Goal: Task Accomplishment & Management: Complete application form

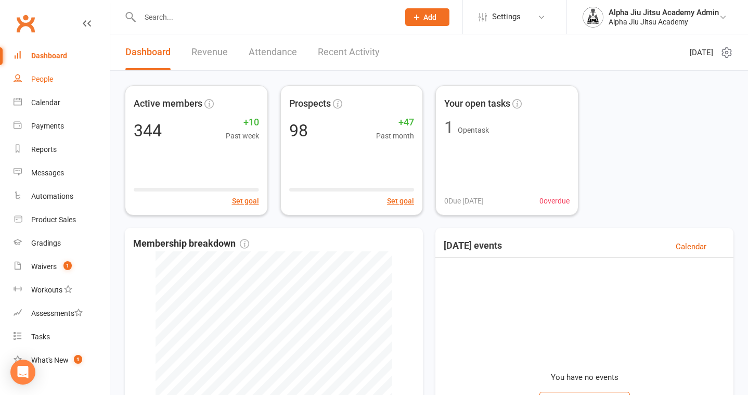
click at [51, 85] on link "People" at bounding box center [62, 79] width 96 height 23
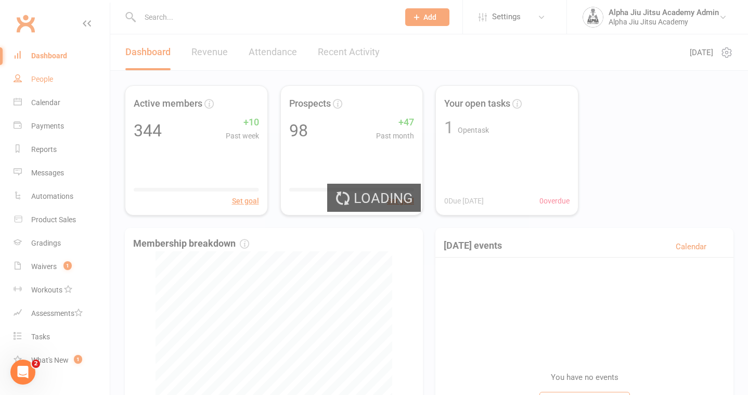
select select "100"
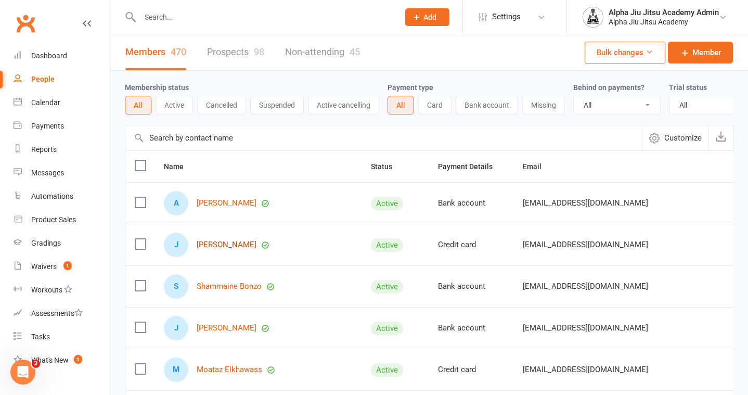
click at [213, 241] on link "[PERSON_NAME]" at bounding box center [227, 244] width 60 height 9
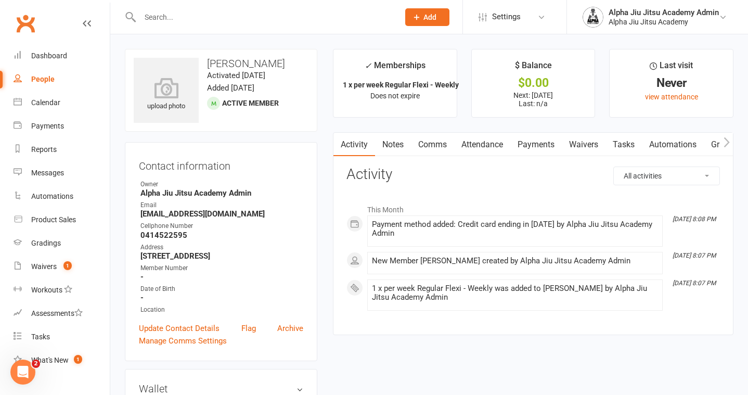
click at [533, 145] on link "Payments" at bounding box center [535, 145] width 51 height 24
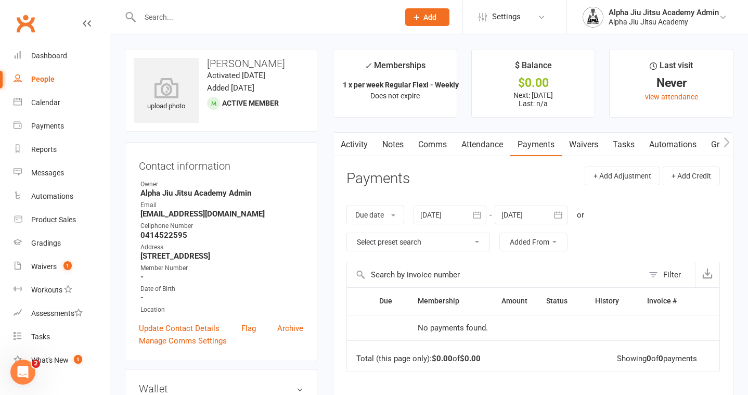
click at [527, 213] on div at bounding box center [531, 214] width 73 height 19
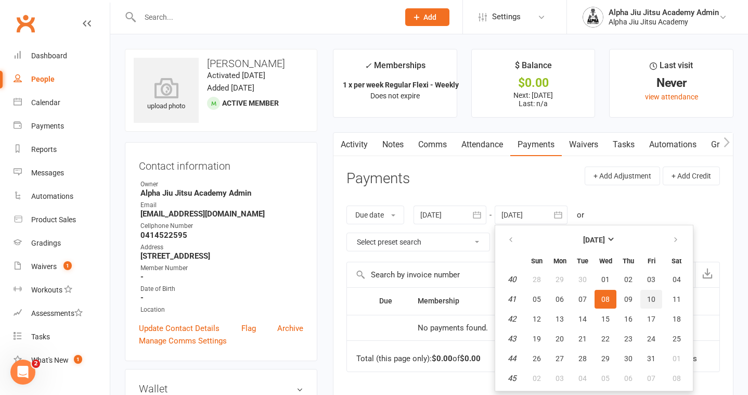
click at [650, 299] on span "10" at bounding box center [651, 299] width 8 height 8
type input "[DATE]"
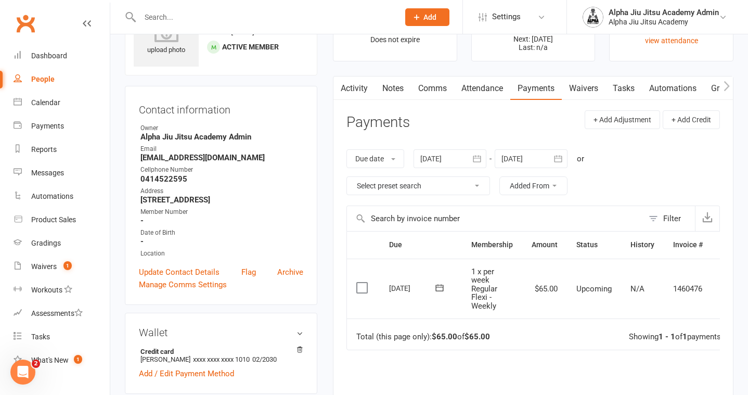
scroll to position [59, 0]
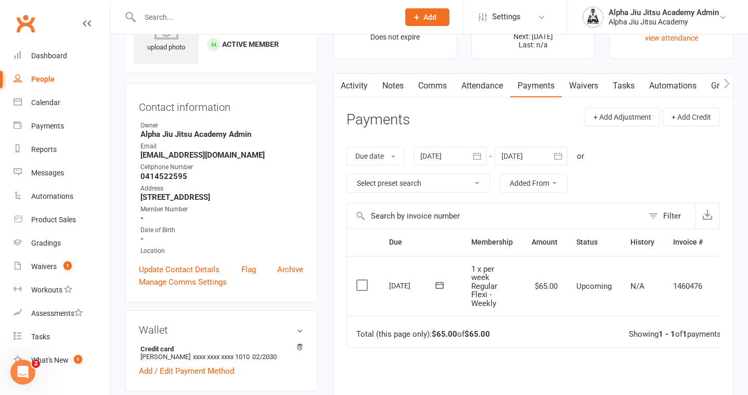
click at [43, 82] on div "People" at bounding box center [42, 79] width 23 height 8
select select "100"
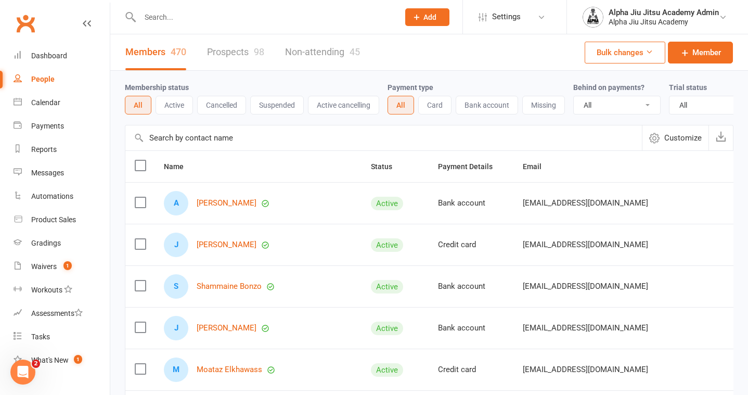
click at [206, 130] on input "text" at bounding box center [383, 137] width 517 height 25
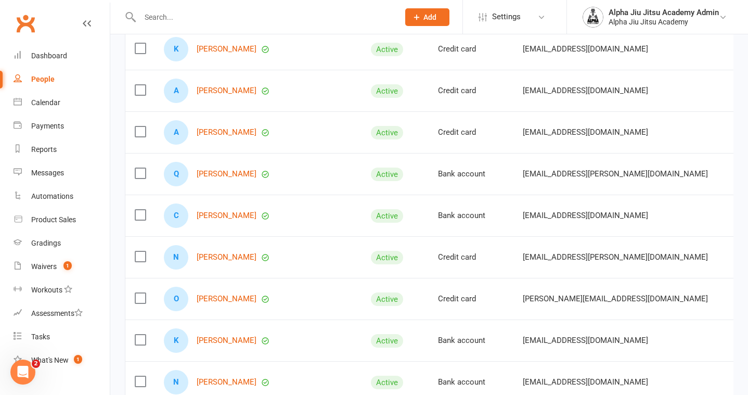
scroll to position [406, 0]
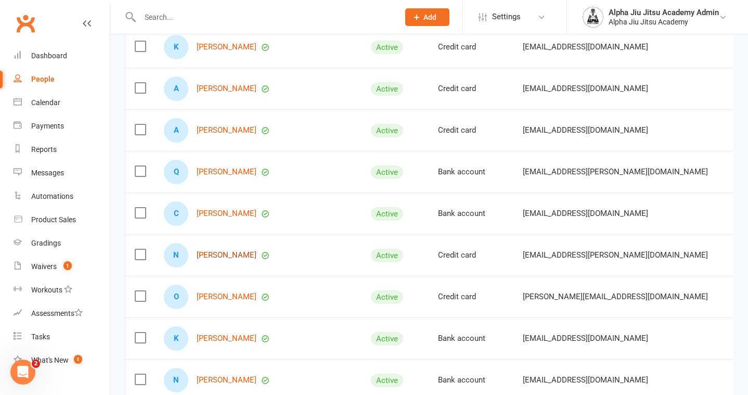
click at [212, 251] on link "[PERSON_NAME]" at bounding box center [227, 255] width 60 height 9
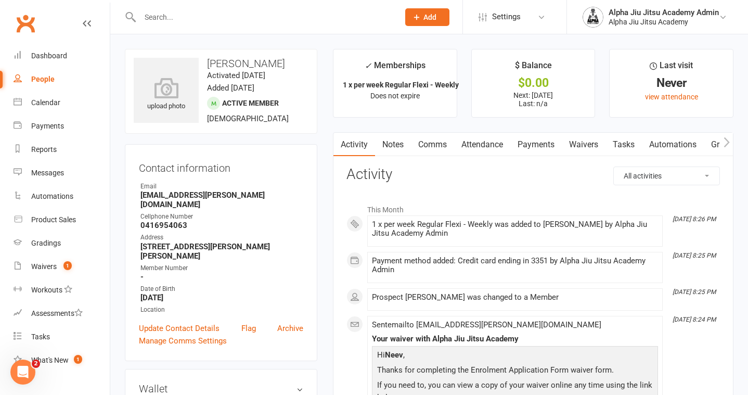
click at [525, 144] on link "Payments" at bounding box center [535, 145] width 51 height 24
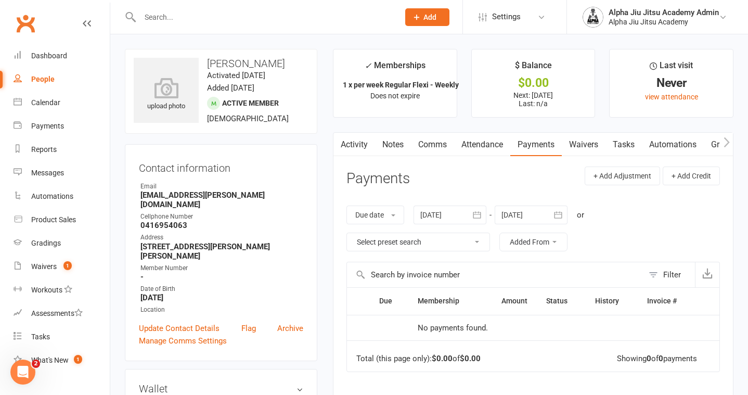
click at [528, 219] on div at bounding box center [531, 214] width 73 height 19
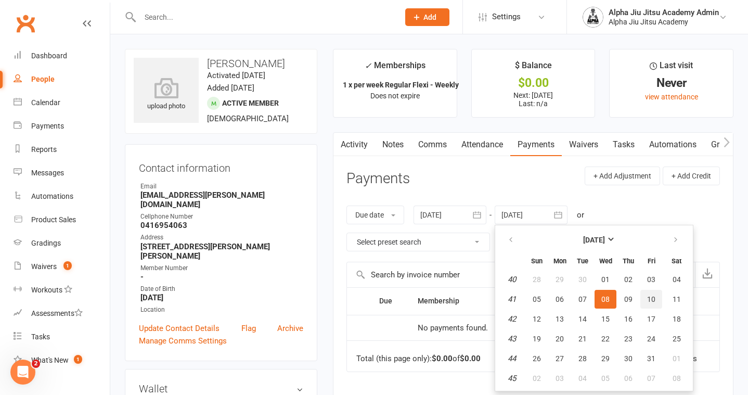
click at [655, 299] on span "10" at bounding box center [651, 299] width 8 height 8
type input "[DATE]"
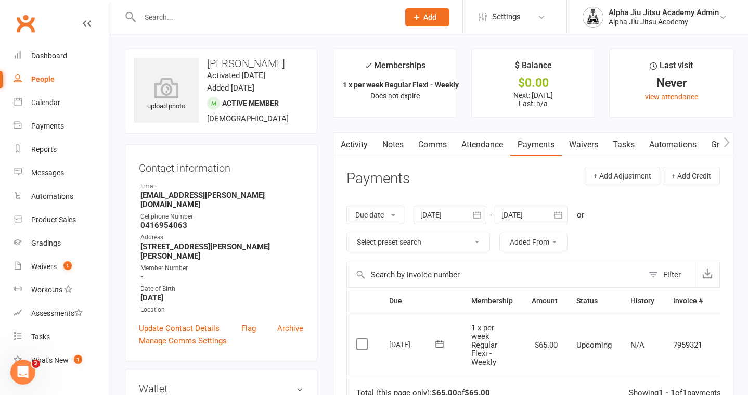
click at [61, 78] on link "People" at bounding box center [62, 79] width 96 height 23
select select "100"
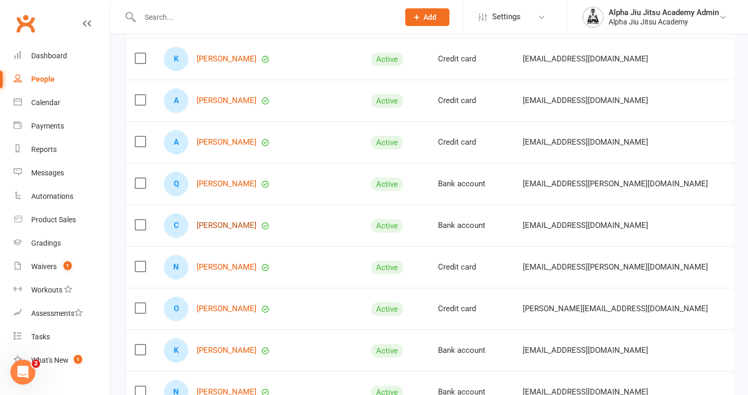
scroll to position [402, 0]
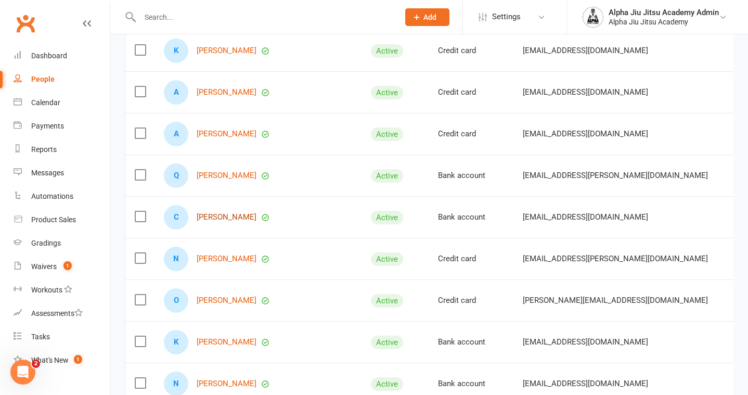
click at [223, 213] on link "[PERSON_NAME]" at bounding box center [227, 217] width 60 height 9
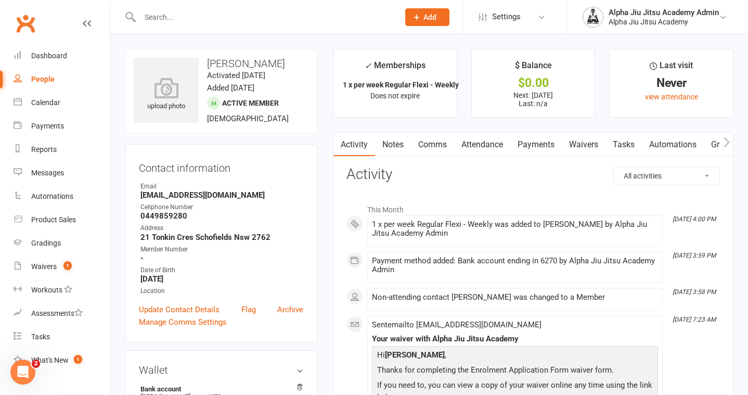
click at [536, 146] on link "Payments" at bounding box center [535, 145] width 51 height 24
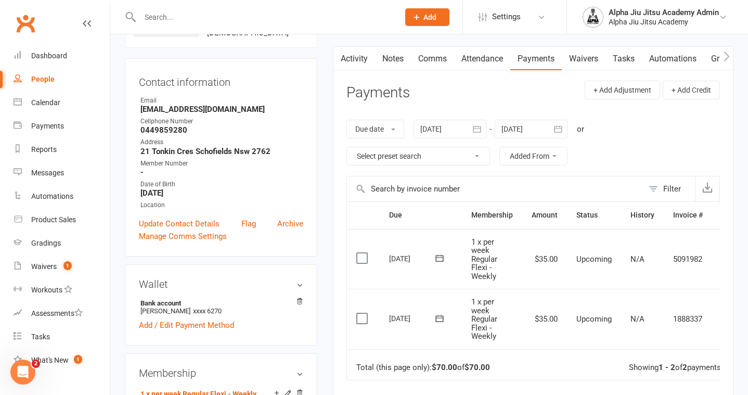
scroll to position [86, 0]
click at [58, 80] on link "People" at bounding box center [62, 79] width 96 height 23
select select "100"
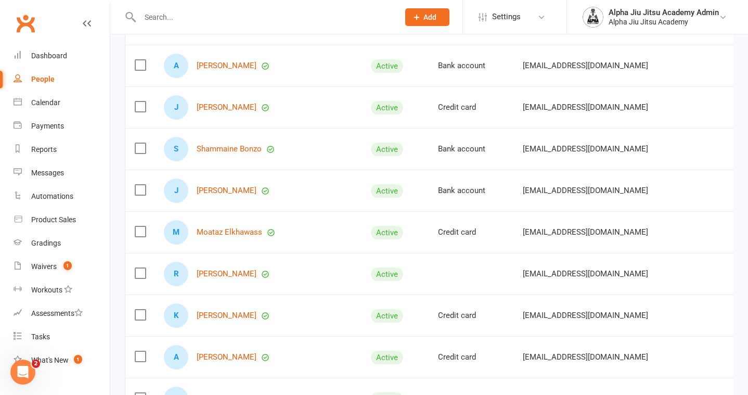
scroll to position [187, 0]
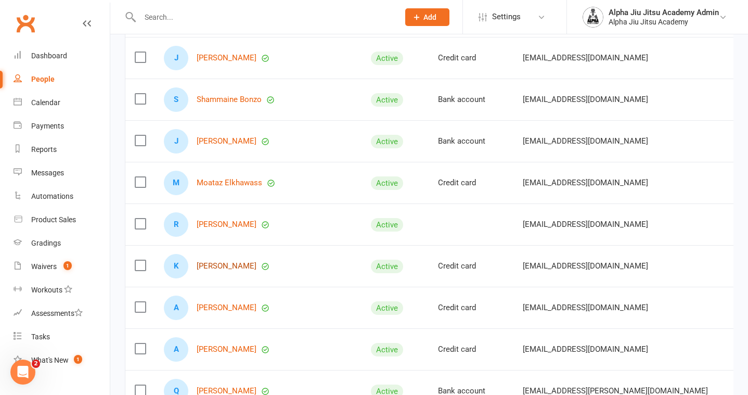
click at [225, 265] on link "[PERSON_NAME]" at bounding box center [227, 266] width 60 height 9
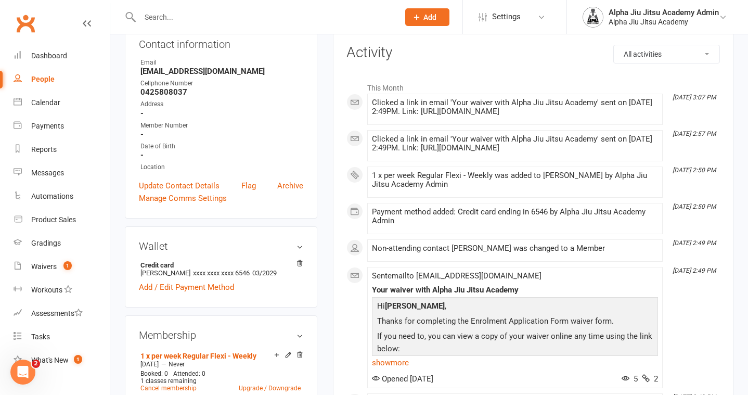
scroll to position [72, 0]
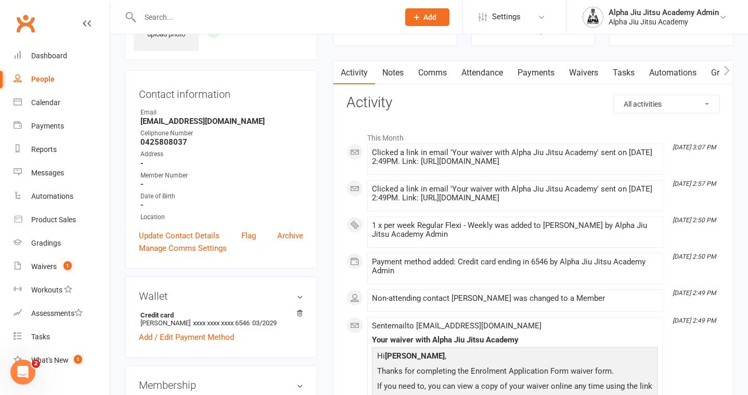
click at [539, 78] on link "Payments" at bounding box center [535, 73] width 51 height 24
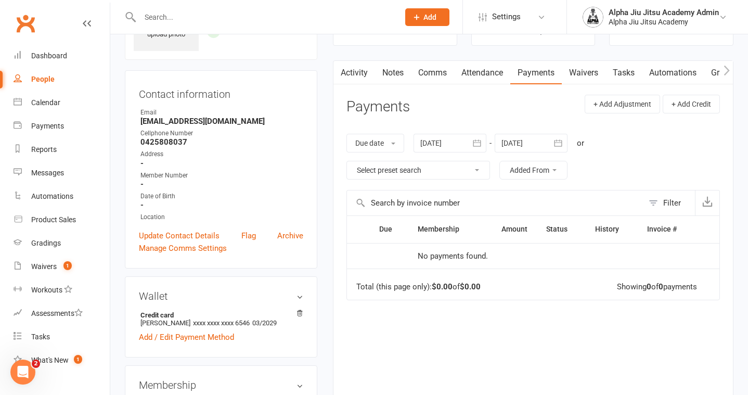
click at [516, 146] on div at bounding box center [531, 143] width 73 height 19
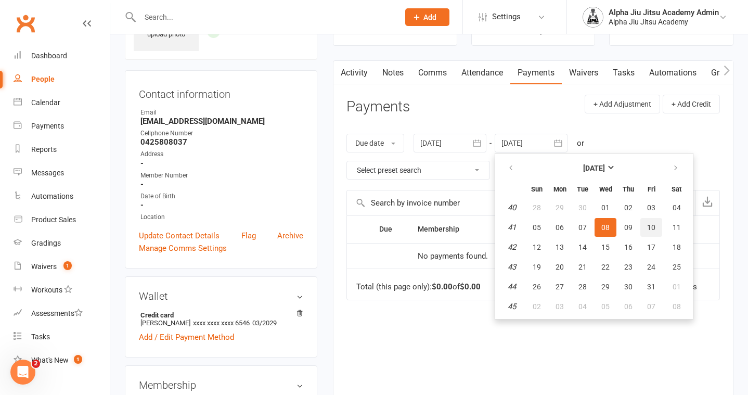
click at [645, 229] on button "10" at bounding box center [651, 227] width 22 height 19
type input "[DATE]"
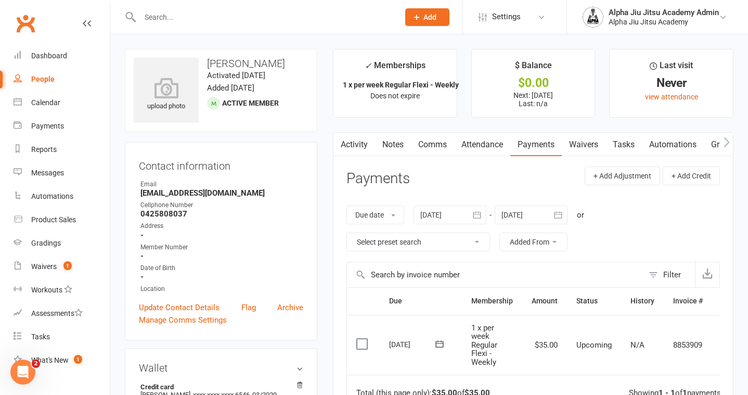
click at [81, 80] on link "People" at bounding box center [62, 79] width 96 height 23
select select "100"
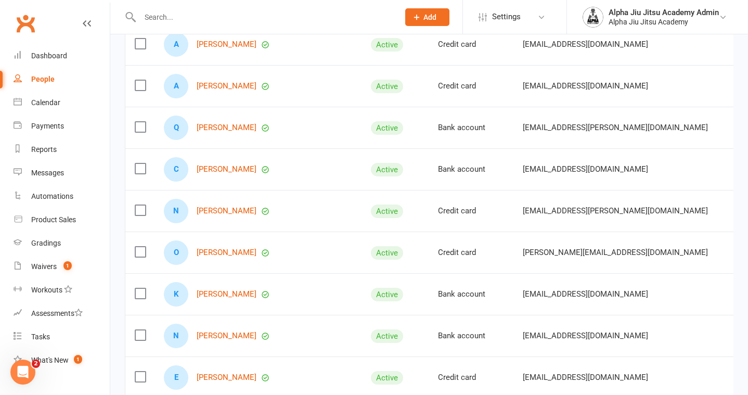
scroll to position [463, 0]
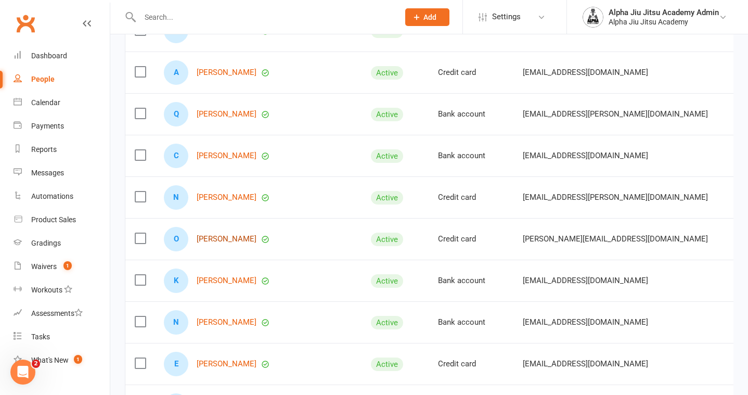
click at [205, 236] on link "[PERSON_NAME]" at bounding box center [227, 239] width 60 height 9
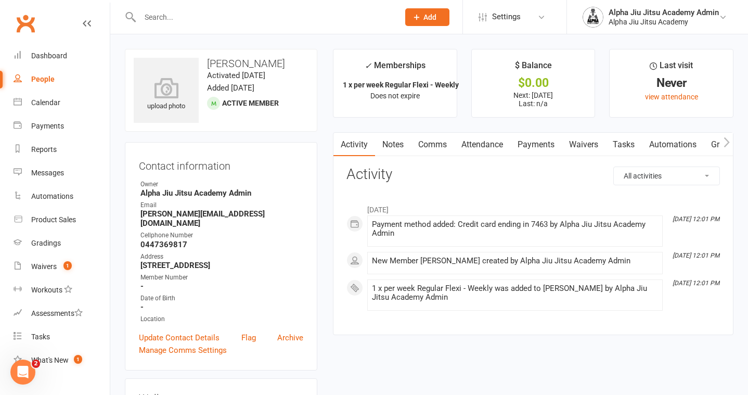
click at [537, 146] on link "Payments" at bounding box center [535, 145] width 51 height 24
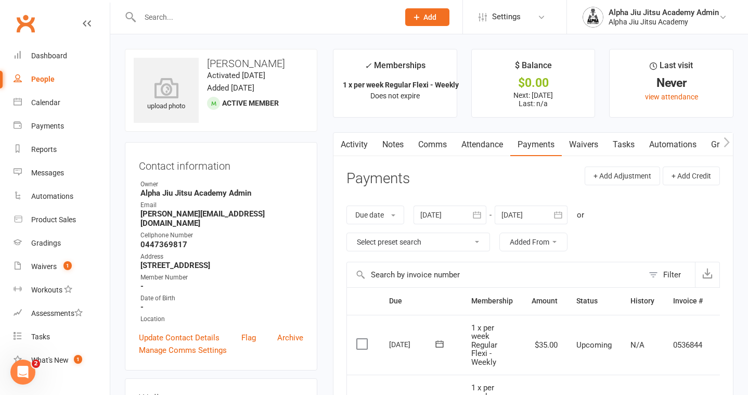
click at [51, 81] on div "People" at bounding box center [42, 79] width 23 height 8
select select "100"
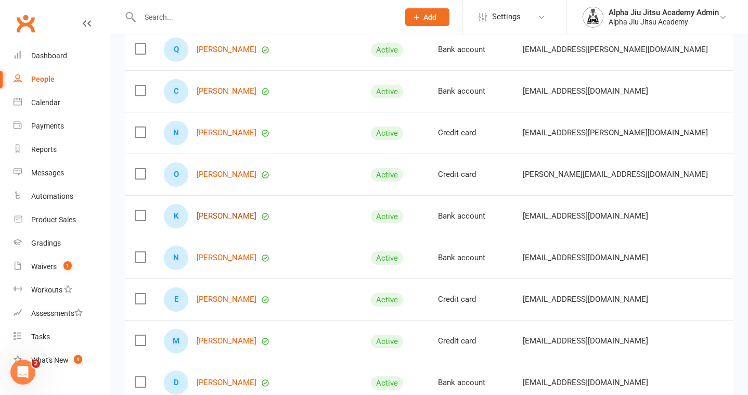
scroll to position [529, 0]
click at [226, 215] on link "[PERSON_NAME]" at bounding box center [227, 215] width 60 height 9
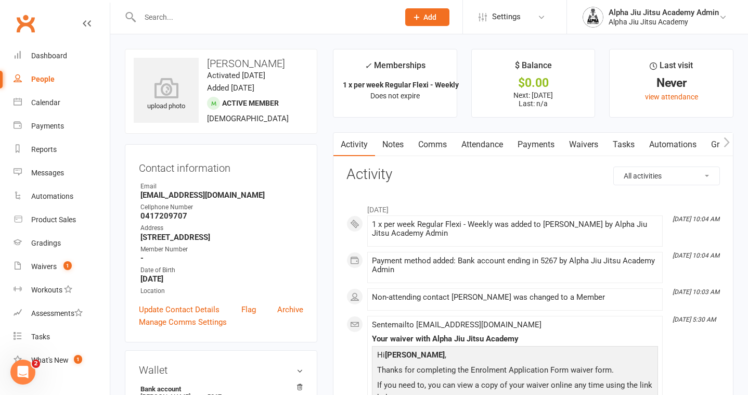
click at [479, 148] on link "Attendance" at bounding box center [482, 145] width 56 height 24
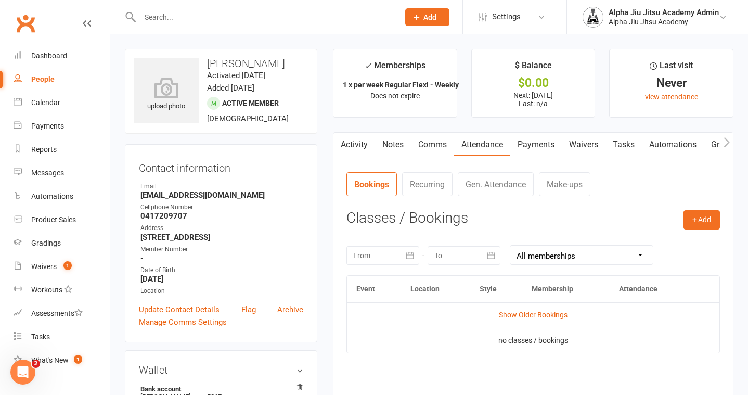
click at [523, 147] on link "Payments" at bounding box center [535, 145] width 51 height 24
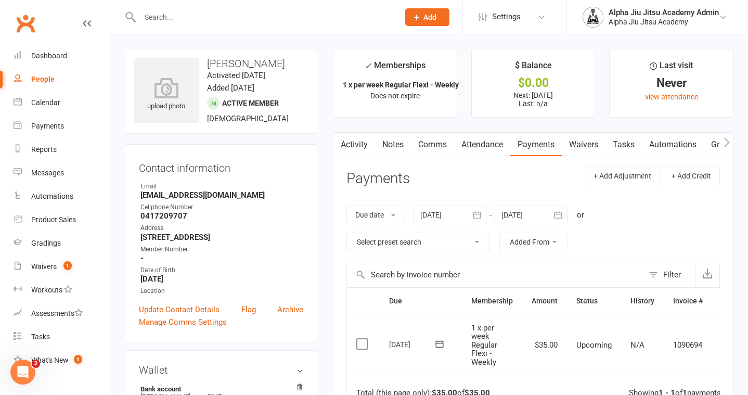
scroll to position [34, 0]
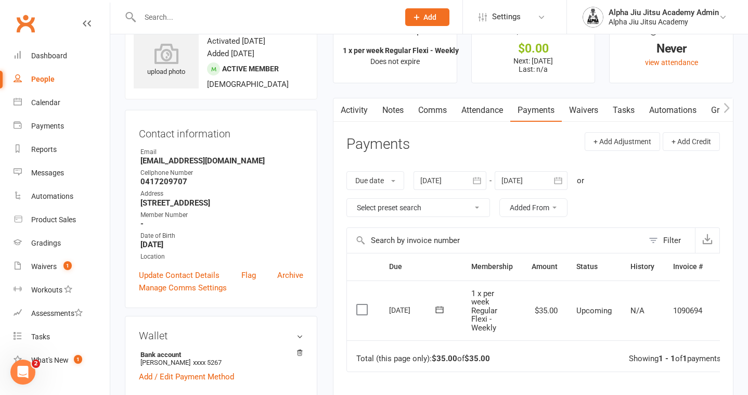
click at [56, 78] on link "People" at bounding box center [62, 79] width 96 height 23
select select "100"
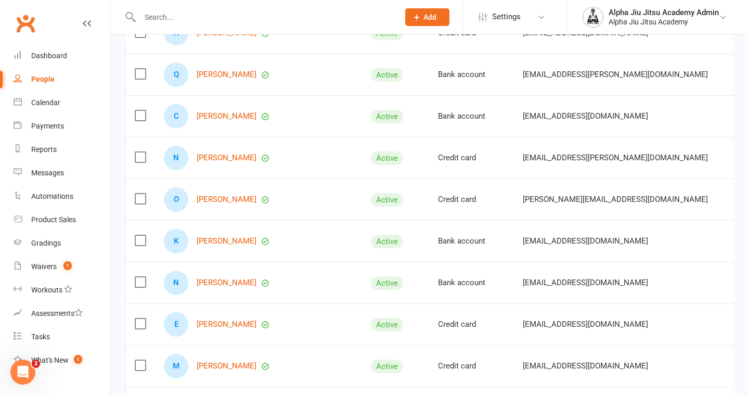
scroll to position [517, 0]
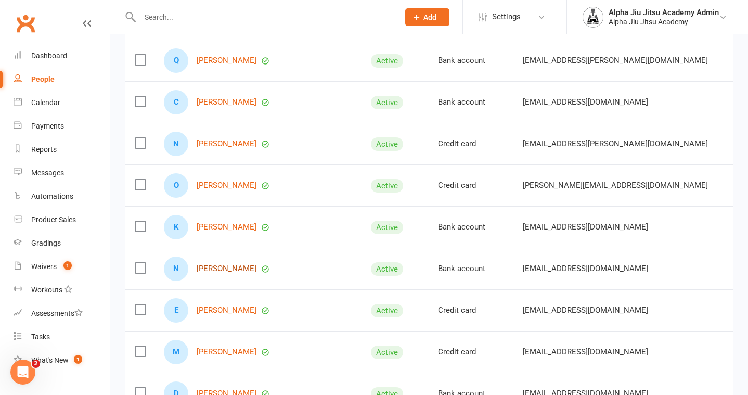
click at [224, 267] on link "[PERSON_NAME]" at bounding box center [227, 268] width 60 height 9
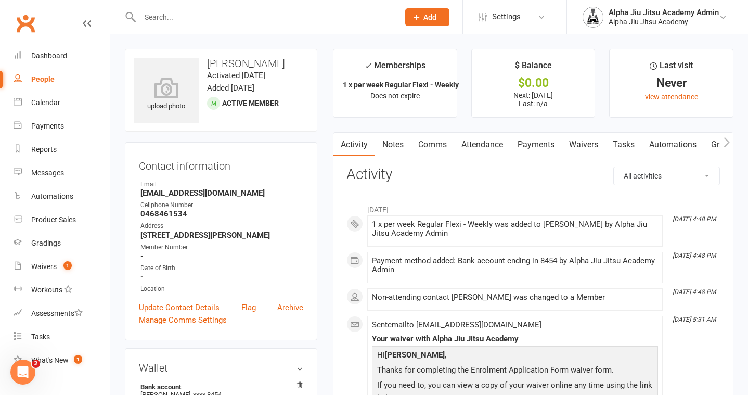
click at [523, 146] on link "Payments" at bounding box center [535, 145] width 51 height 24
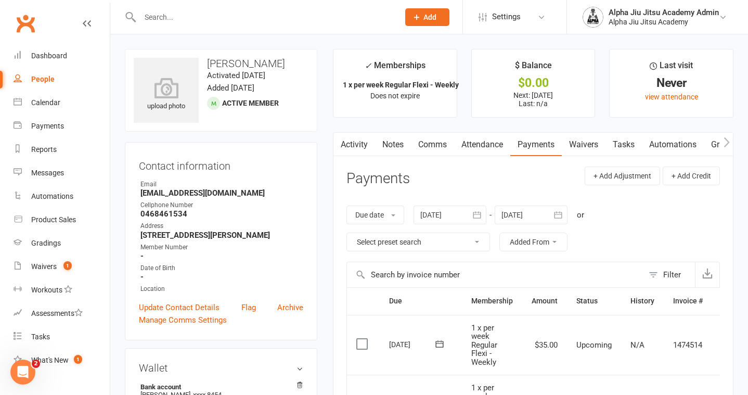
click at [57, 81] on link "People" at bounding box center [62, 79] width 96 height 23
select select "100"
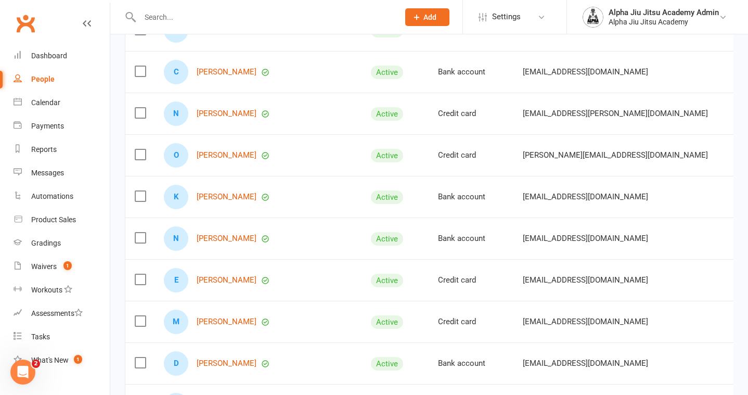
scroll to position [546, 0]
click at [218, 319] on link "[PERSON_NAME]" at bounding box center [227, 322] width 60 height 9
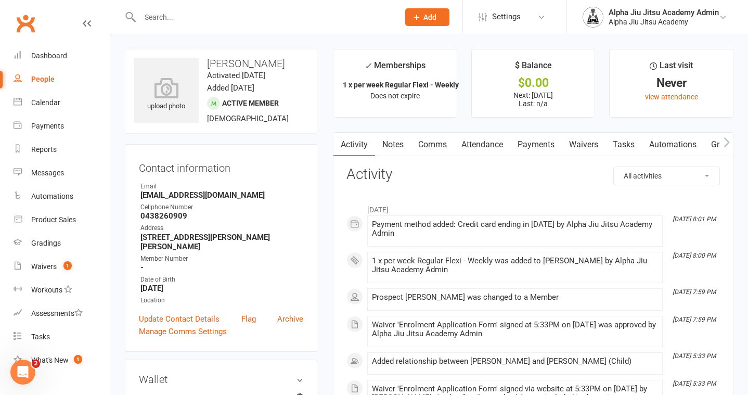
click at [482, 143] on link "Attendance" at bounding box center [482, 145] width 56 height 24
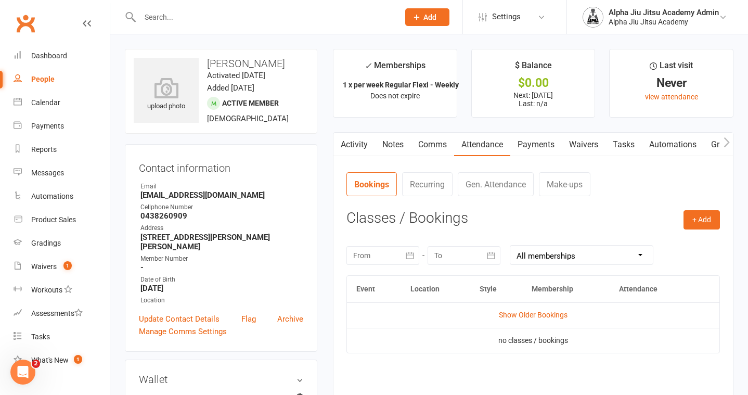
click at [360, 147] on link "Activity" at bounding box center [354, 145] width 42 height 24
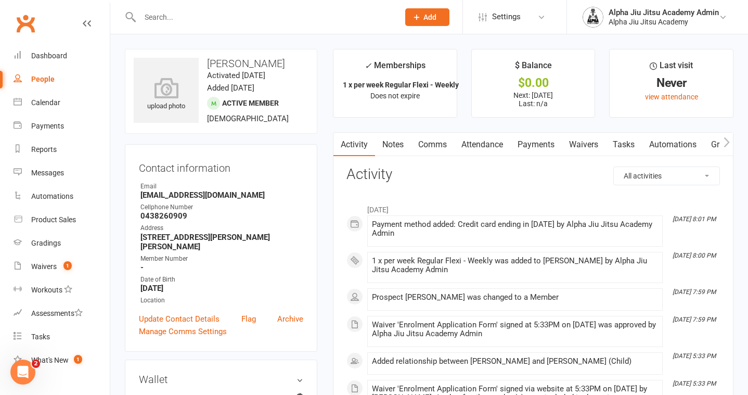
click at [494, 147] on link "Attendance" at bounding box center [482, 145] width 56 height 24
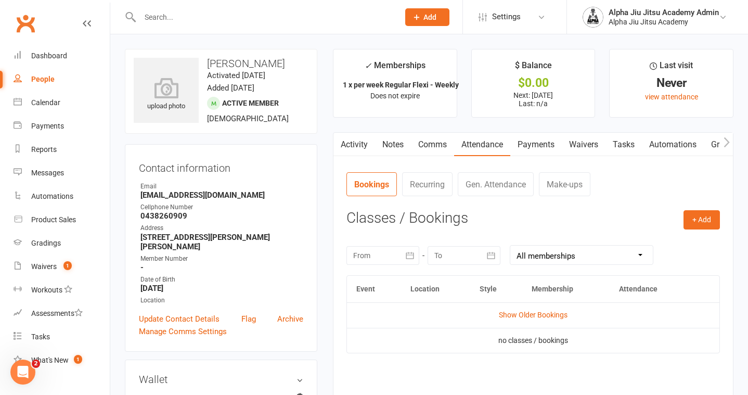
click at [533, 143] on link "Payments" at bounding box center [535, 145] width 51 height 24
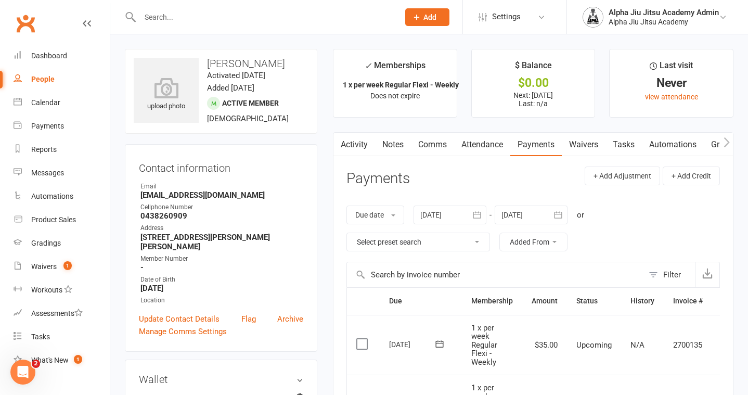
click at [57, 80] on link "People" at bounding box center [62, 79] width 96 height 23
select select "100"
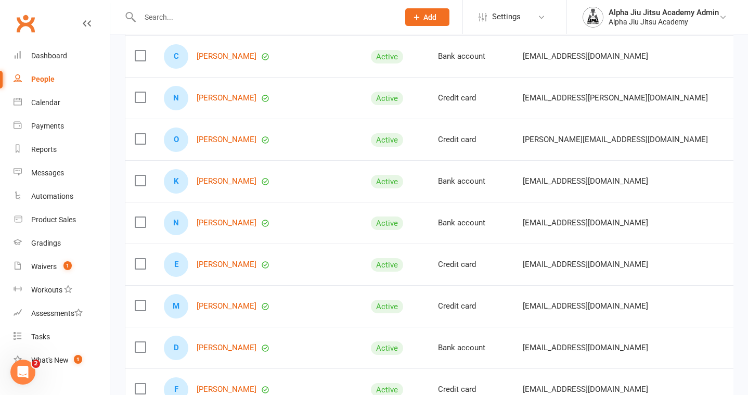
scroll to position [619, 0]
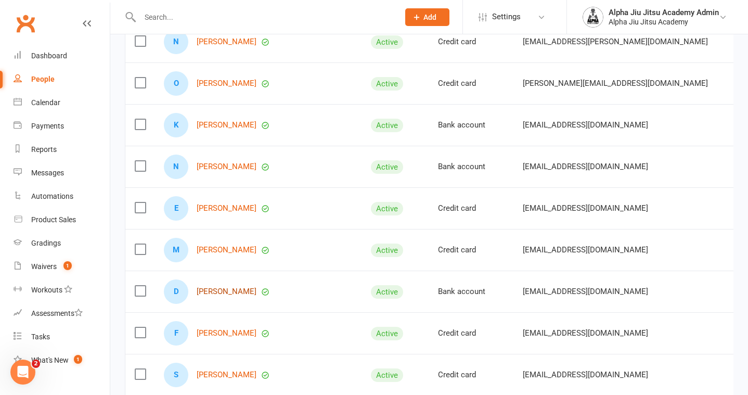
click at [202, 292] on link "[PERSON_NAME]" at bounding box center [227, 291] width 60 height 9
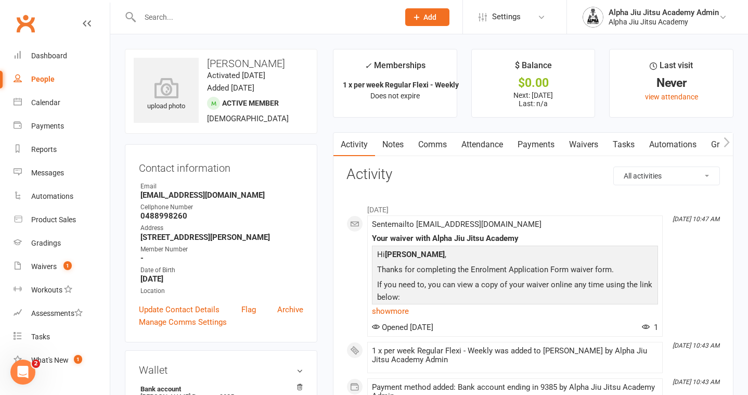
click at [526, 142] on link "Payments" at bounding box center [535, 145] width 51 height 24
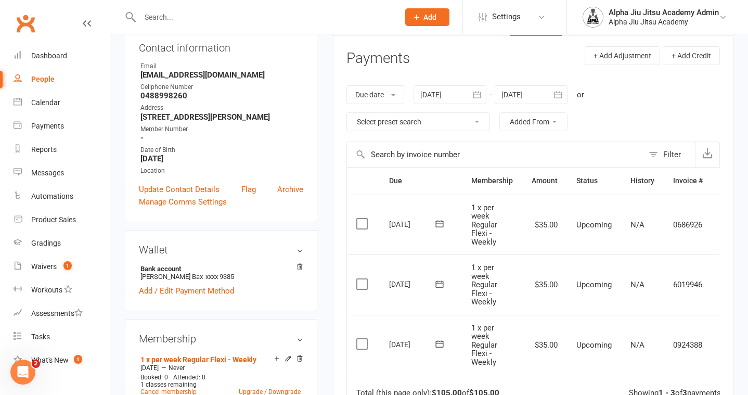
scroll to position [148, 0]
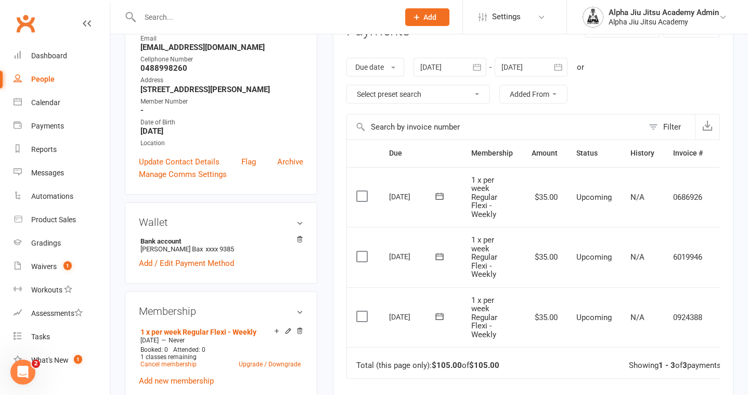
click at [45, 78] on div "People" at bounding box center [42, 79] width 23 height 8
select select "100"
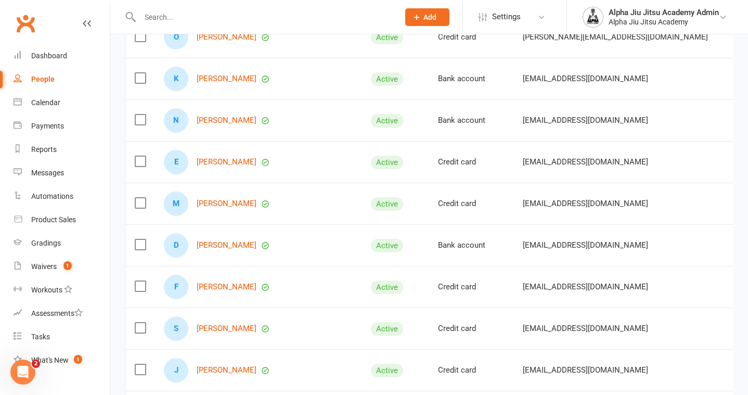
scroll to position [665, 0]
click at [228, 287] on link "[PERSON_NAME]" at bounding box center [227, 287] width 60 height 9
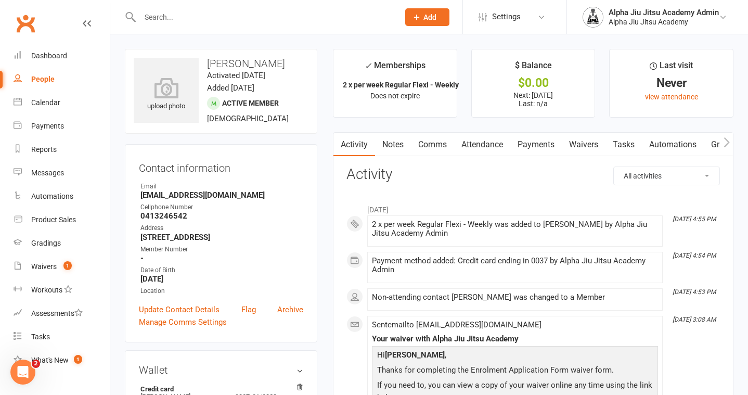
click at [535, 140] on link "Payments" at bounding box center [535, 145] width 51 height 24
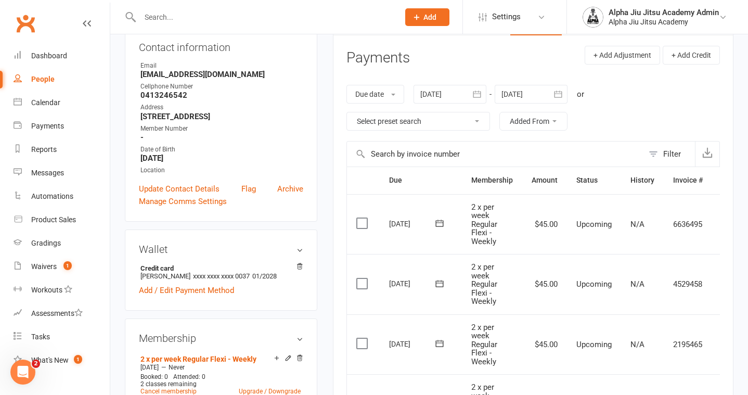
scroll to position [114, 0]
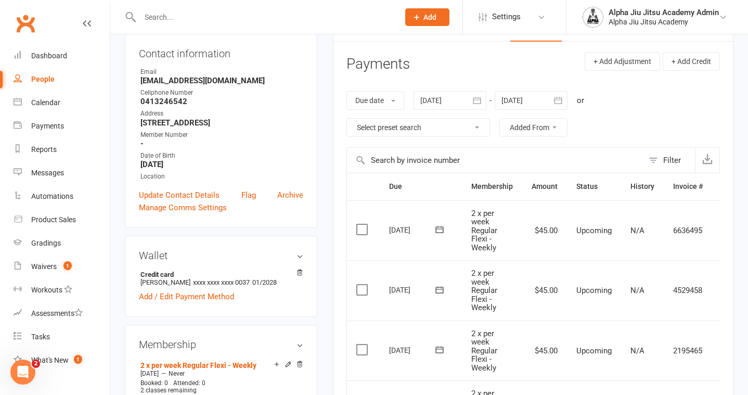
click at [32, 78] on div "People" at bounding box center [42, 79] width 23 height 8
select select "100"
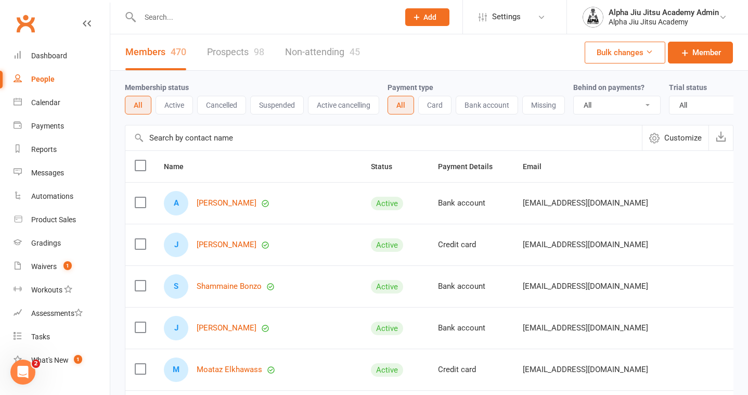
click at [235, 56] on link "Prospects 98" at bounding box center [235, 52] width 57 height 36
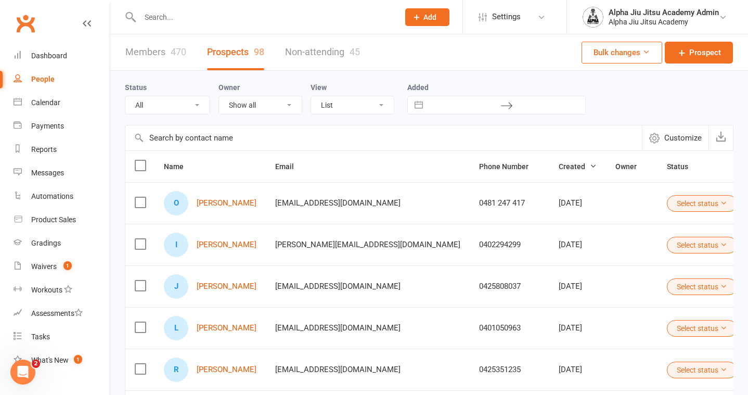
click at [143, 51] on link "Members 470" at bounding box center [155, 52] width 61 height 36
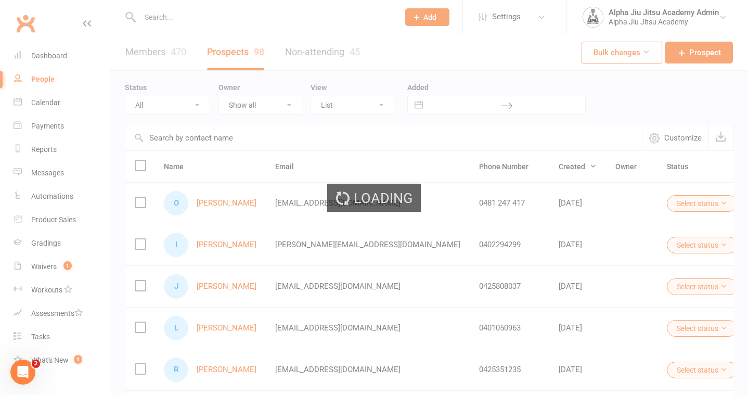
select select "100"
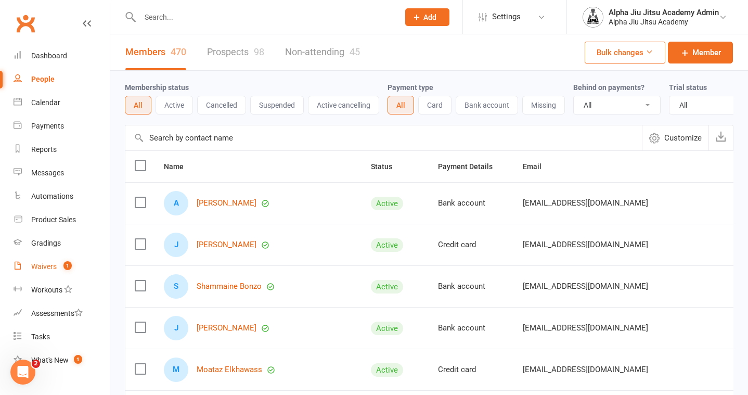
click at [54, 272] on link "Waivers 1" at bounding box center [62, 266] width 96 height 23
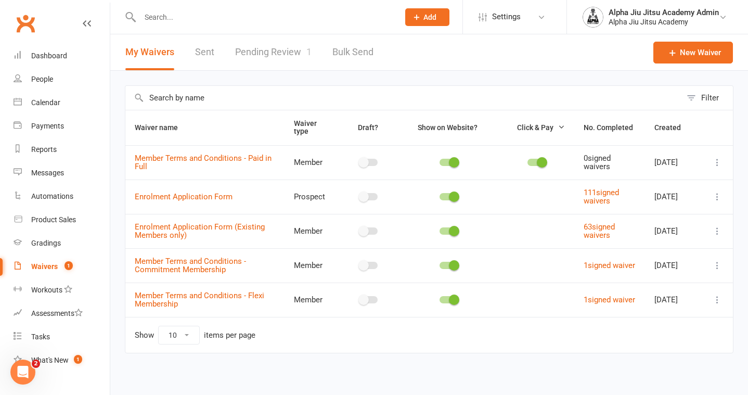
click at [266, 57] on link "Pending Review 1" at bounding box center [273, 52] width 76 height 36
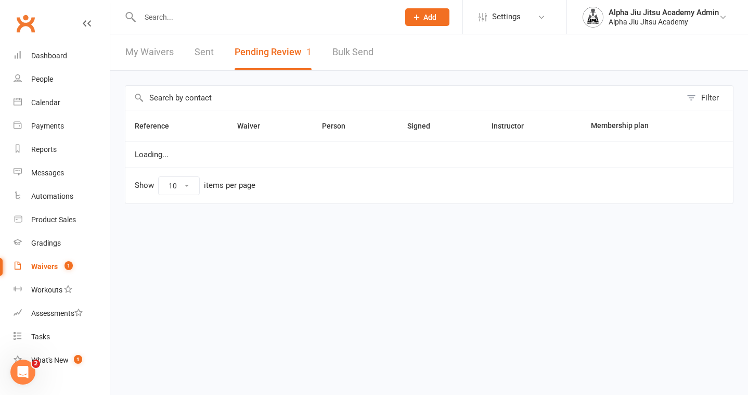
select select "50"
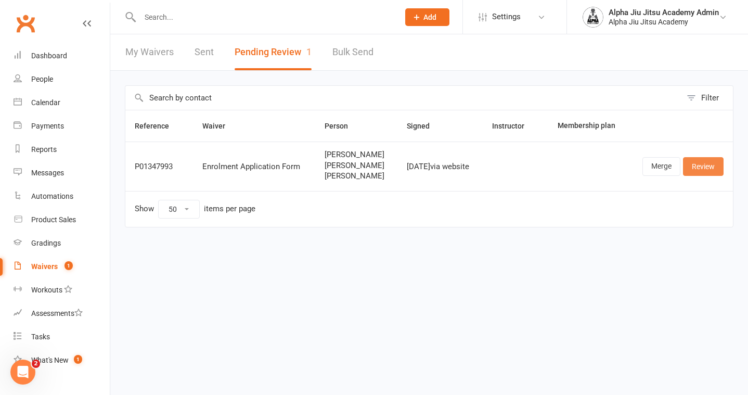
click at [706, 171] on link "Review" at bounding box center [703, 166] width 41 height 19
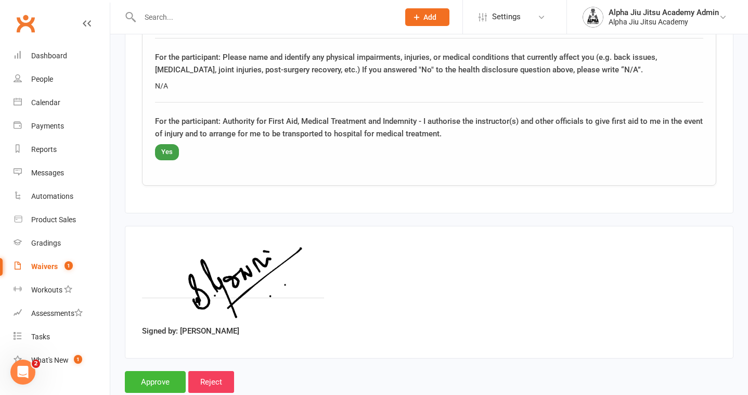
scroll to position [2527, 0]
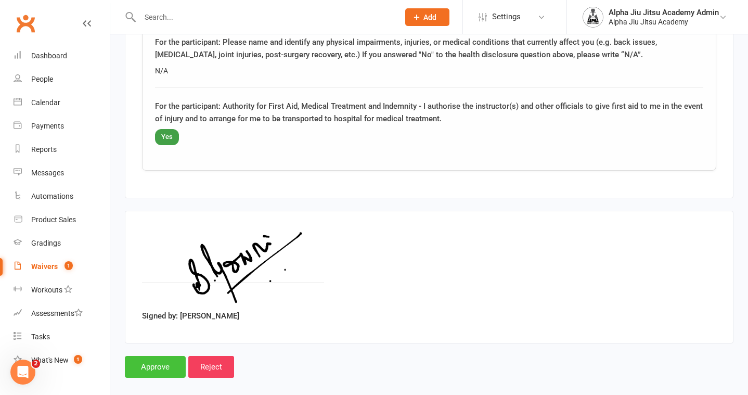
click at [153, 356] on input "Approve" at bounding box center [155, 367] width 61 height 22
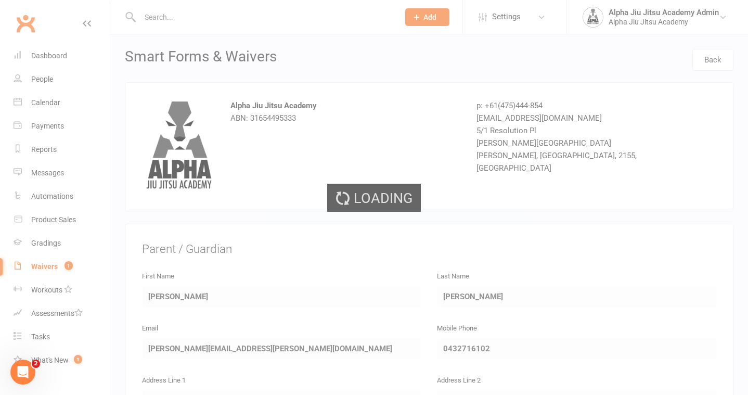
select select "50"
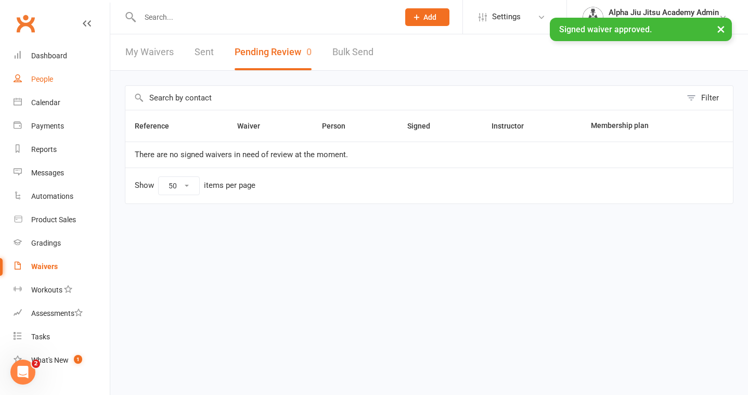
click at [72, 82] on link "People" at bounding box center [62, 79] width 96 height 23
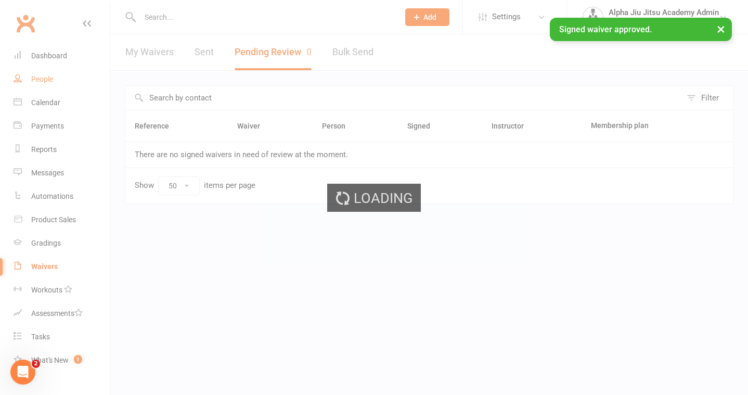
select select "100"
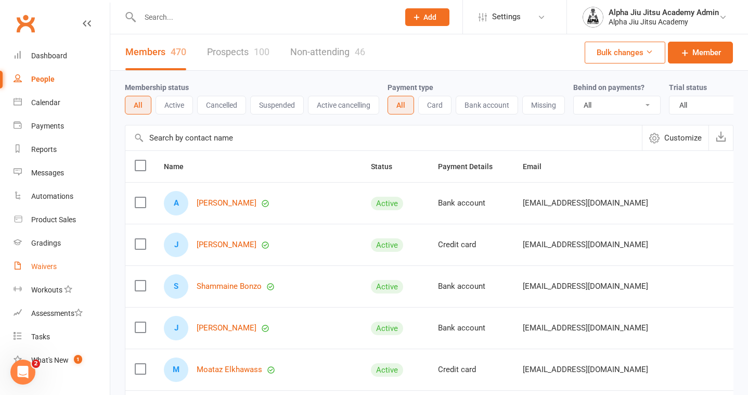
click at [50, 266] on div "Waivers" at bounding box center [43, 266] width 25 height 8
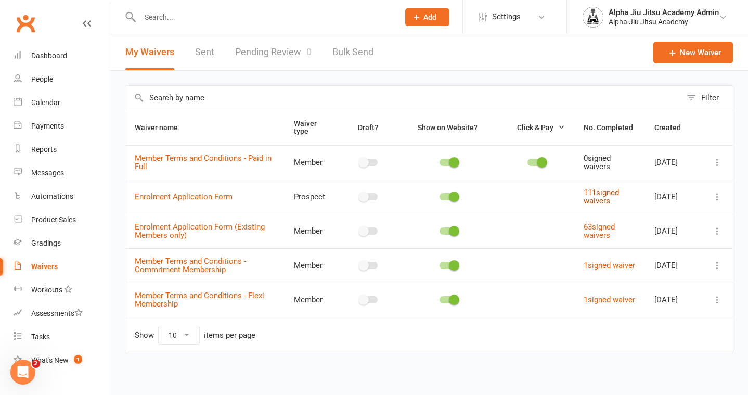
click at [585, 193] on link "111 signed waivers" at bounding box center [601, 197] width 35 height 18
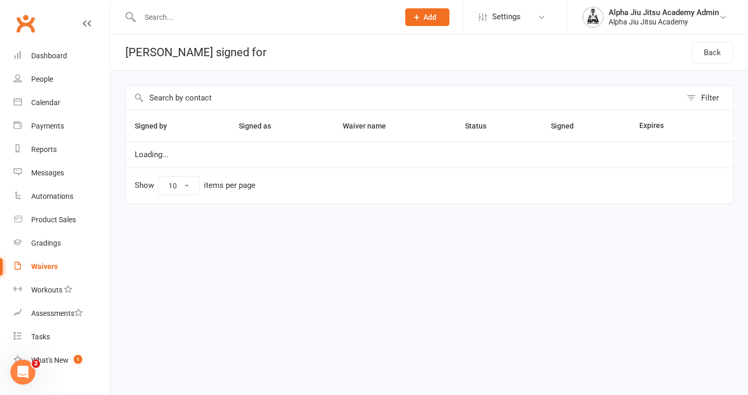
select select "100"
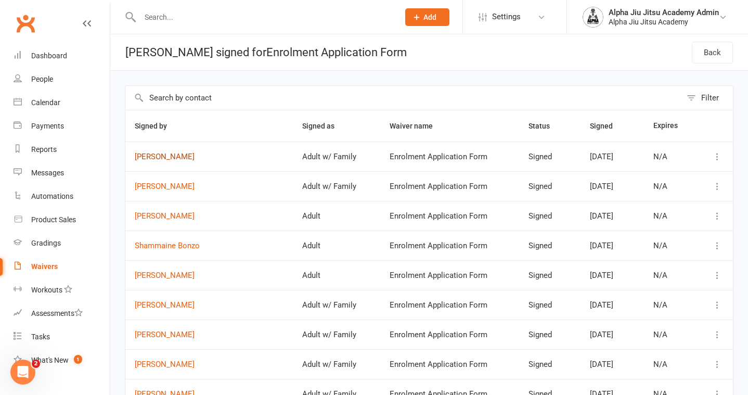
click at [154, 156] on link "[PERSON_NAME]" at bounding box center [209, 156] width 149 height 9
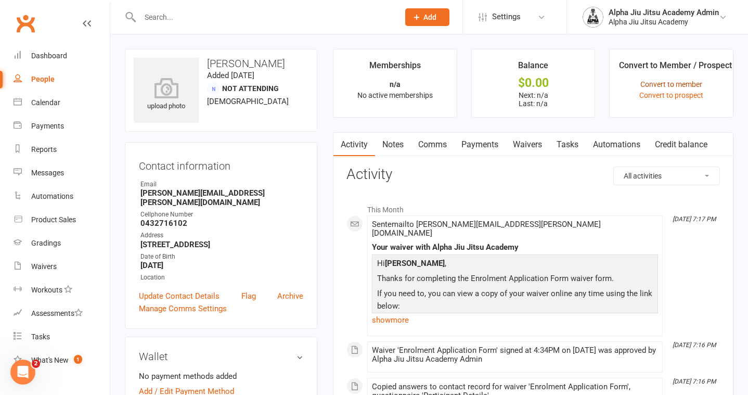
click at [686, 83] on link "Convert to member" at bounding box center [671, 84] width 62 height 8
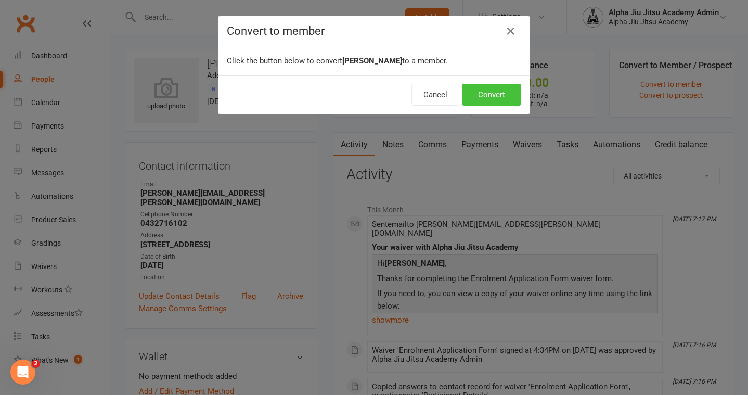
click at [483, 97] on button "Convert" at bounding box center [491, 95] width 59 height 22
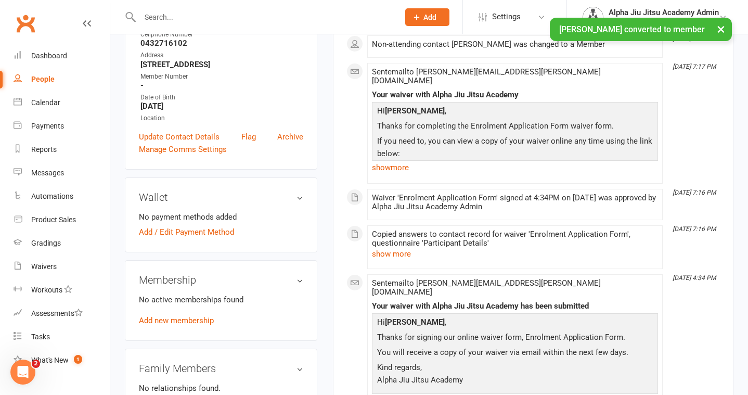
scroll to position [184, 0]
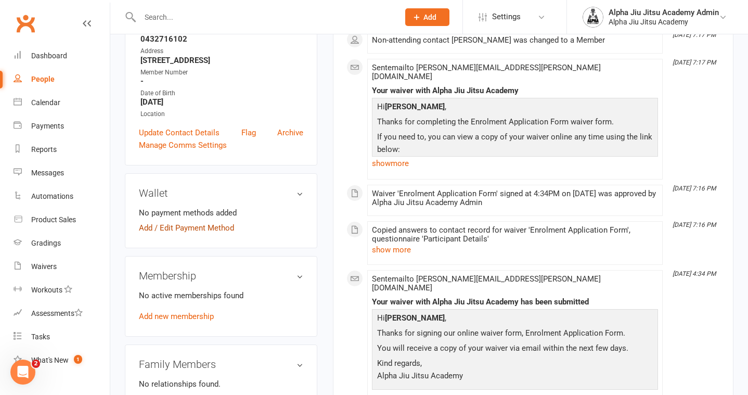
click at [200, 222] on link "Add / Edit Payment Method" at bounding box center [186, 228] width 95 height 12
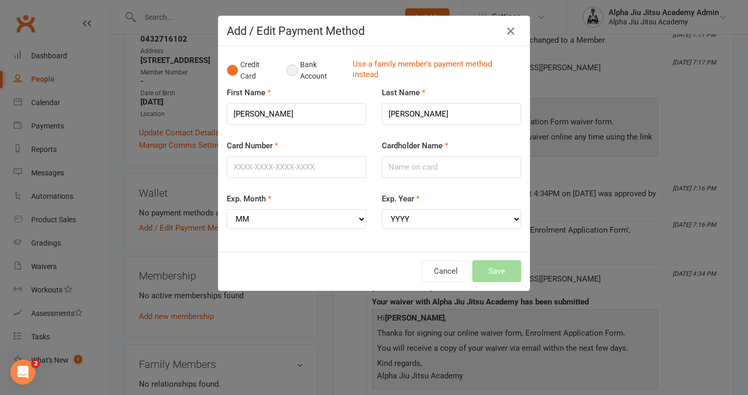
click at [296, 70] on button "Bank Account" at bounding box center [316, 71] width 58 height 32
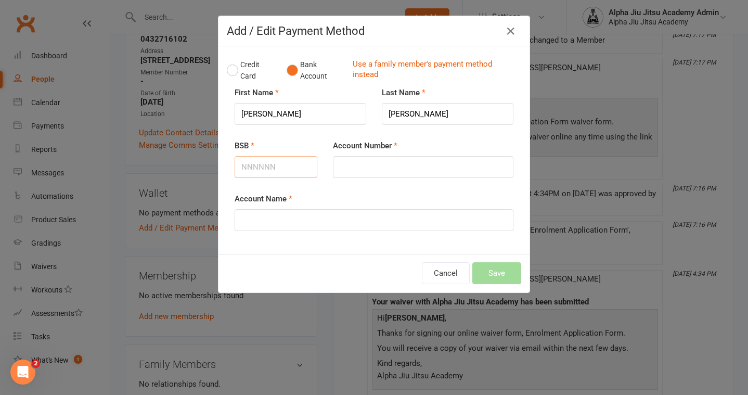
click at [279, 162] on input "BSB" at bounding box center [276, 167] width 83 height 22
type input "112879"
type input "441561444"
click at [276, 221] on input "Account Name" at bounding box center [374, 220] width 279 height 22
type input "[PERSON_NAME]"
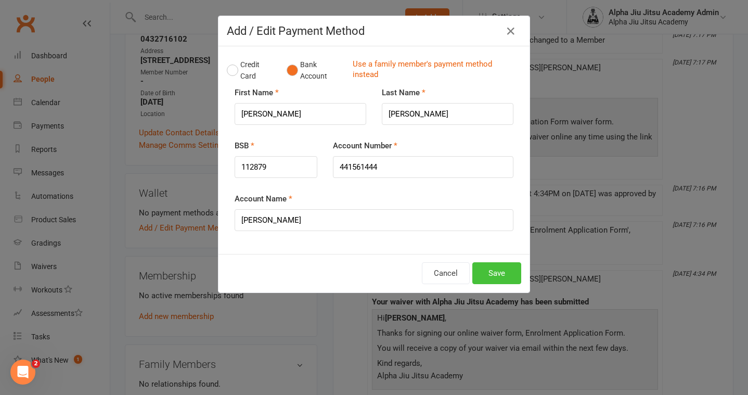
click at [510, 281] on button "Save" at bounding box center [496, 273] width 49 height 22
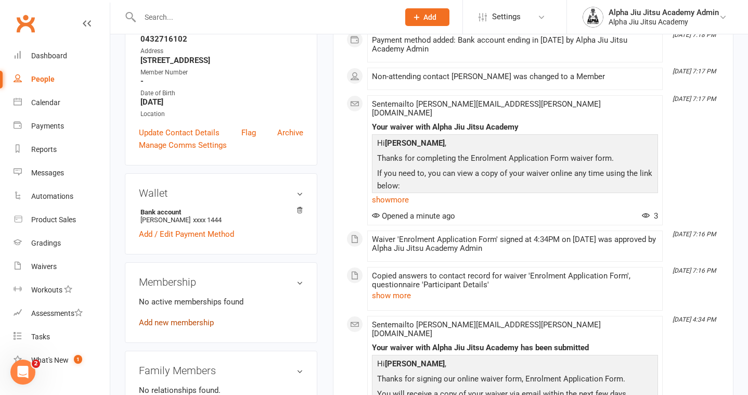
click at [178, 318] on link "Add new membership" at bounding box center [176, 322] width 75 height 9
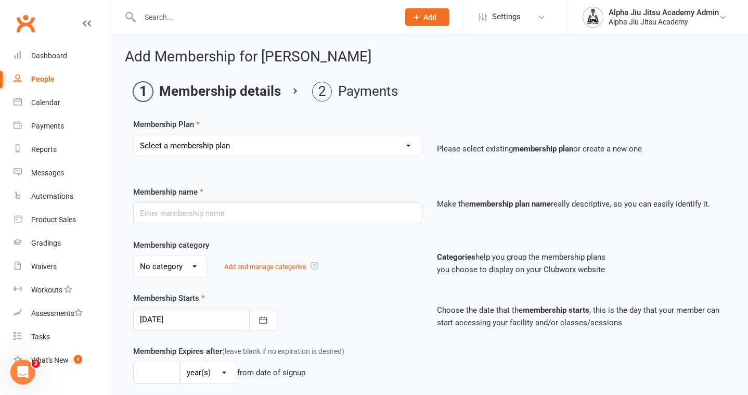
click at [215, 146] on select "Select a membership plan Create new Membership Plan 1 x per week Regular Flexi …" at bounding box center [277, 145] width 287 height 21
select select "1"
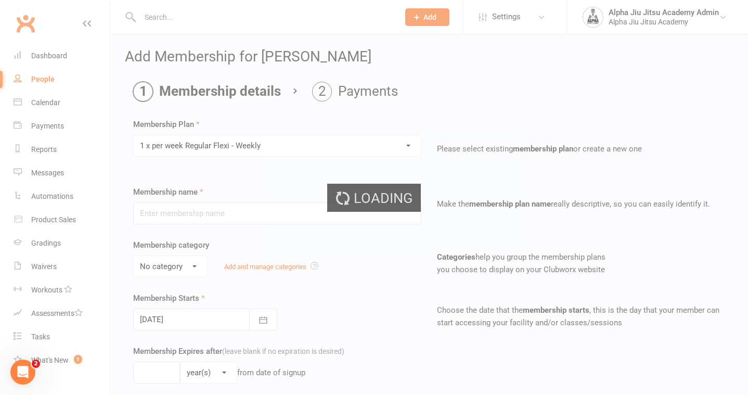
type input "1 x per week Regular Flexi - Weekly"
select select "1"
type input "0"
select select "?"
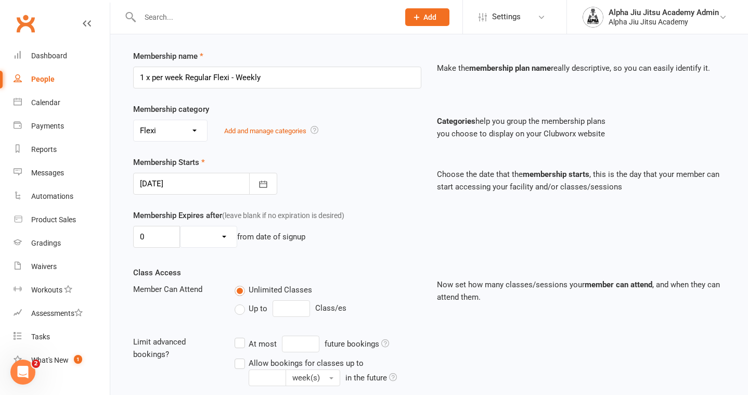
scroll to position [225, 0]
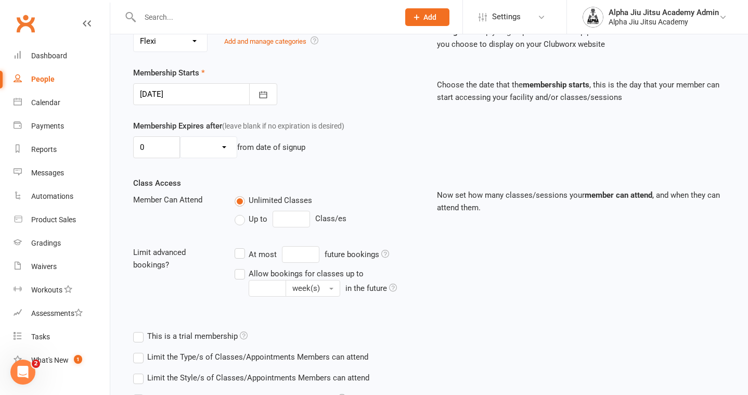
click at [239, 221] on label "Up to" at bounding box center [251, 219] width 33 height 12
click at [239, 213] on input "Up to" at bounding box center [238, 213] width 7 height 0
type input "0"
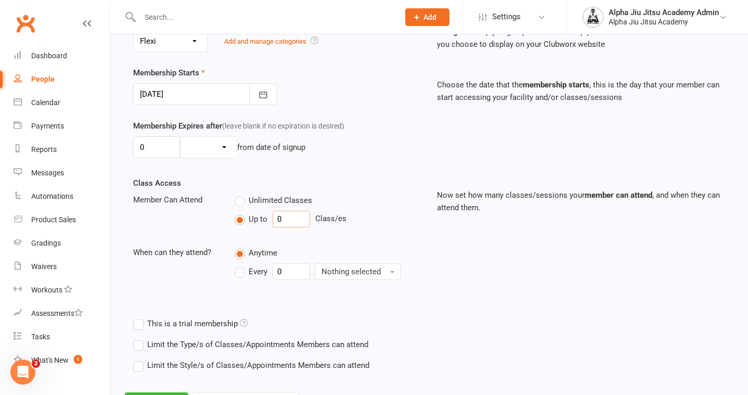
click at [299, 212] on input "0" at bounding box center [291, 219] width 37 height 17
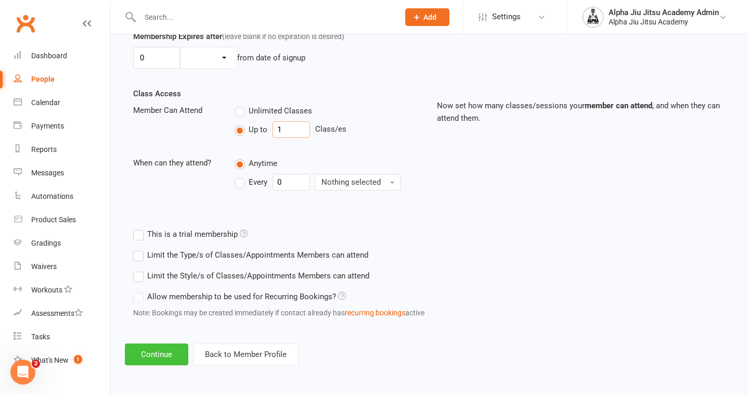
type input "1"
click at [167, 357] on button "Continue" at bounding box center [156, 354] width 63 height 22
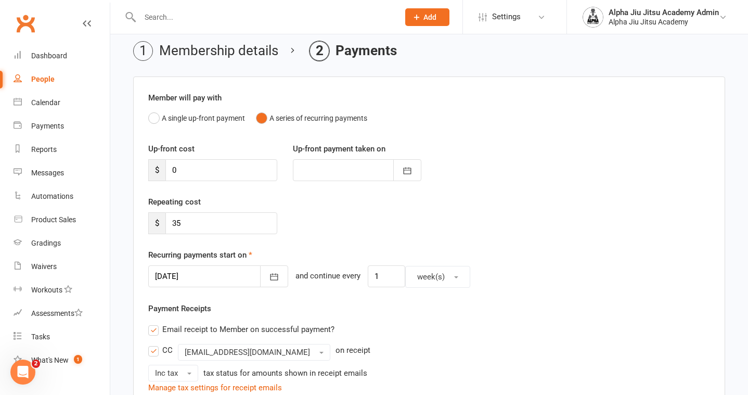
scroll to position [44, 0]
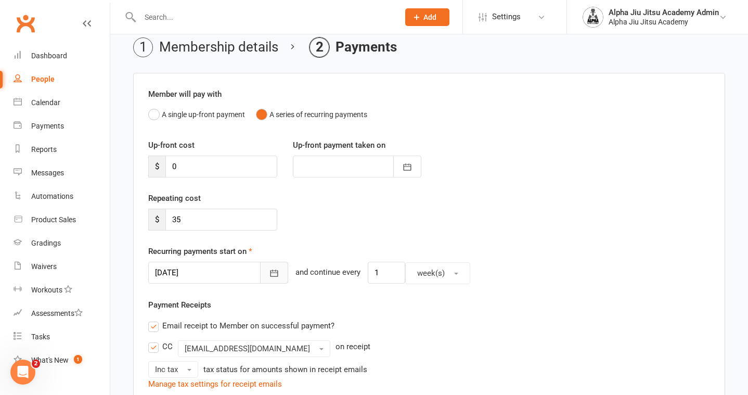
click at [269, 272] on icon "button" at bounding box center [274, 273] width 10 height 10
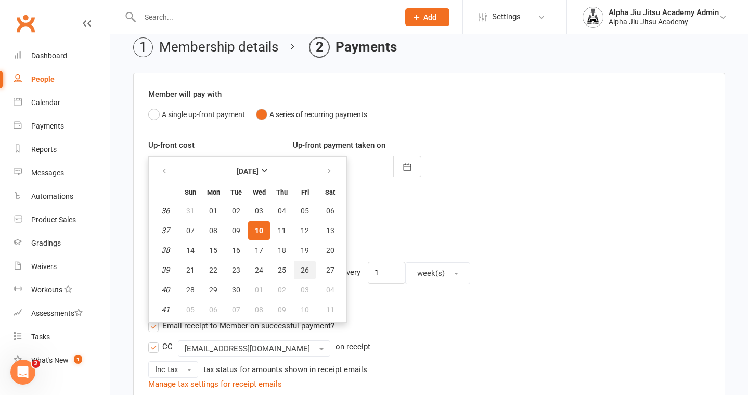
click at [301, 269] on span "26" at bounding box center [305, 270] width 8 height 8
type input "[DATE]"
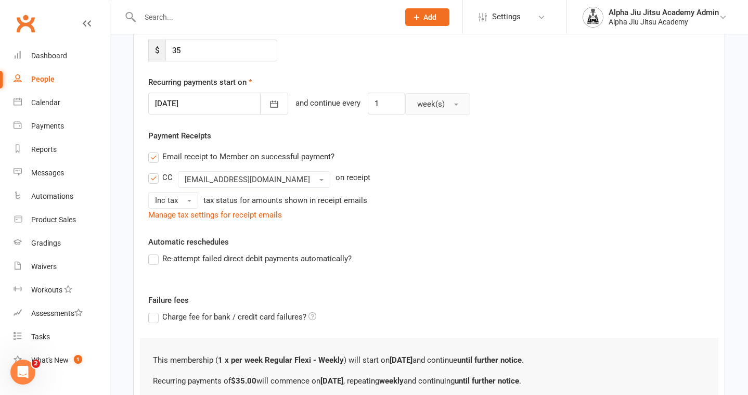
scroll to position [224, 0]
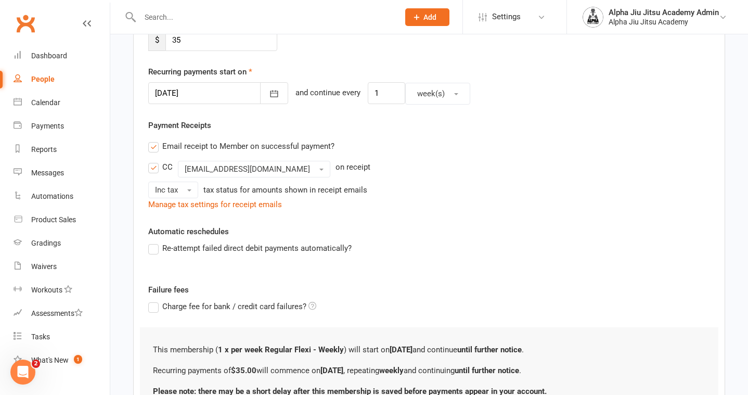
click at [156, 249] on label "Re-attempt failed direct debit payments automatically?" at bounding box center [249, 248] width 203 height 12
click at [155, 242] on input "Re-attempt failed direct debit payments automatically?" at bounding box center [151, 242] width 7 height 0
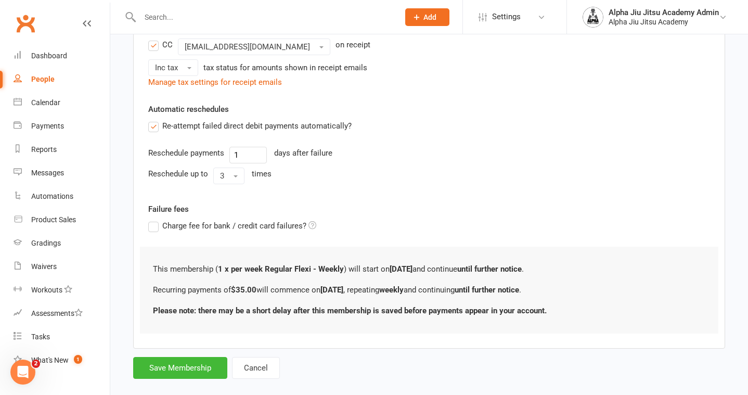
scroll to position [362, 0]
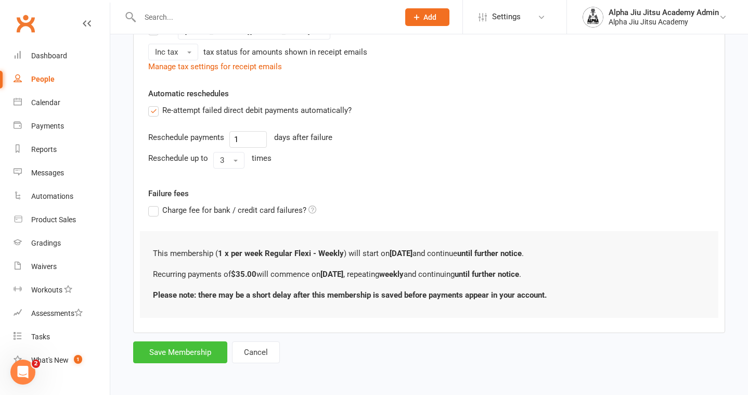
click at [174, 345] on button "Save Membership" at bounding box center [180, 352] width 94 height 22
